Goal: Check status

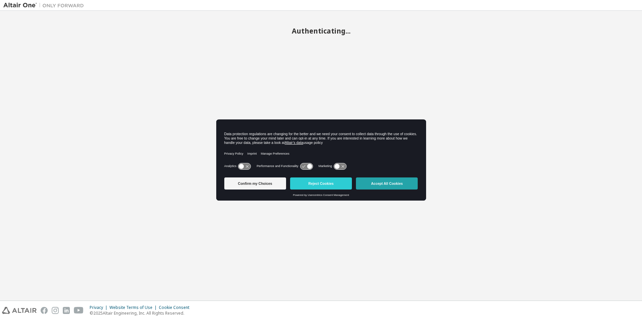
click at [395, 188] on button "Accept All Cookies" at bounding box center [387, 184] width 62 height 12
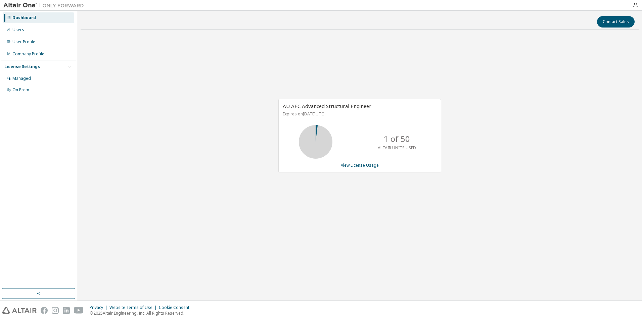
drag, startPoint x: 284, startPoint y: 112, endPoint x: 349, endPoint y: 118, distance: 65.4
click at [349, 118] on div "AU AEC Advanced Structural Engineer Expires on October 21, 2025 UTC" at bounding box center [360, 110] width 162 height 22
click at [348, 119] on div "AU AEC Advanced Structural Engineer Expires on October 21, 2025 UTC" at bounding box center [360, 110] width 162 height 22
drag, startPoint x: 346, startPoint y: 112, endPoint x: 262, endPoint y: 119, distance: 84.9
click at [262, 119] on div "AU AEC Advanced Structural Engineer Expires on October 21, 2025 UTC 1 of 50 ALT…" at bounding box center [360, 139] width 558 height 208
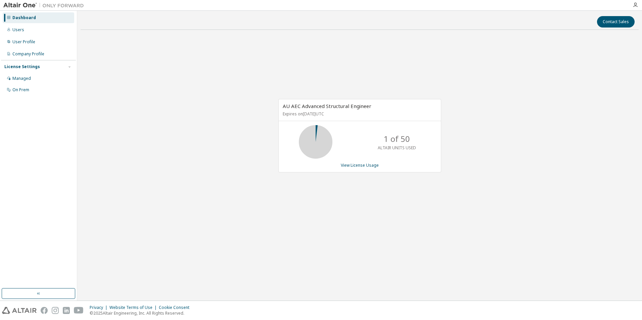
click at [329, 124] on div "AU AEC Advanced Structural Engineer Expires on October 21, 2025 UTC 1 of 50 ALT…" at bounding box center [359, 136] width 163 height 74
